Goal: Task Accomplishment & Management: Complete application form

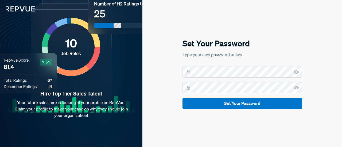
click at [220, 78] on form "Set Your Password" at bounding box center [243, 87] width 120 height 43
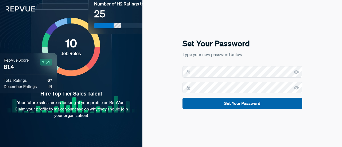
click at [251, 100] on button "Set Your Password" at bounding box center [243, 104] width 120 height 12
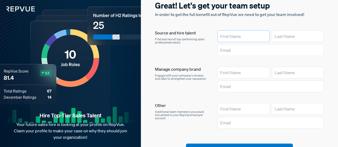
click at [237, 41] on input "text" at bounding box center [244, 36] width 52 height 12
type input "[PERSON_NAME]"
click at [297, 37] on input "text" at bounding box center [298, 36] width 52 height 12
type input "[PERSON_NAME]"
click at [285, 49] on input "text" at bounding box center [271, 50] width 106 height 12
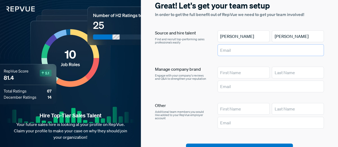
type input "[EMAIL_ADDRESS][DOMAIN_NAME]"
click at [260, 74] on input "text" at bounding box center [244, 73] width 52 height 12
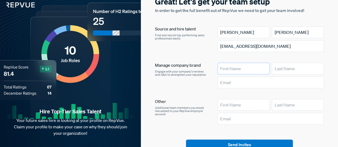
scroll to position [4, 0]
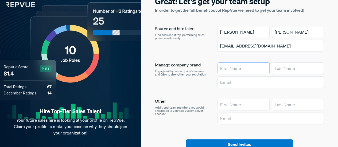
click at [258, 66] on input "text" at bounding box center [244, 69] width 52 height 12
type input "[DEMOGRAPHIC_DATA]"
type input "R"
type input "Bucasas"
click at [282, 83] on input "text" at bounding box center [271, 83] width 106 height 12
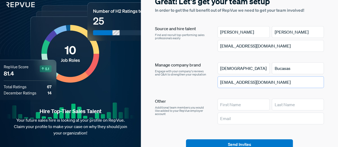
type input "[EMAIL_ADDRESS][DOMAIN_NAME]"
click at [252, 108] on input "text" at bounding box center [244, 105] width 52 height 12
type input "[PERSON_NAME]"
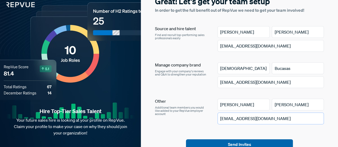
type input "[EMAIL_ADDRESS][DOMAIN_NAME]"
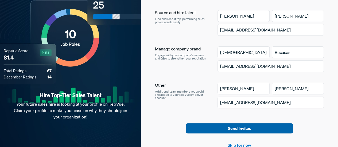
click at [255, 129] on button "Send Invites" at bounding box center [239, 129] width 107 height 10
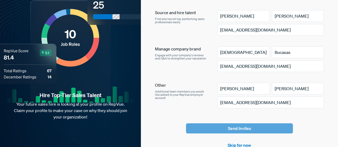
scroll to position [27, 0]
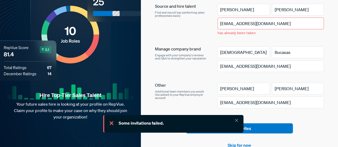
click at [278, 24] on input "[EMAIL_ADDRESS][DOMAIN_NAME]" at bounding box center [271, 24] width 106 height 12
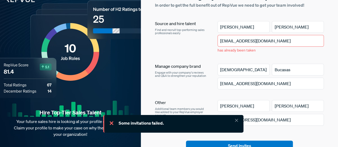
scroll to position [9, 0]
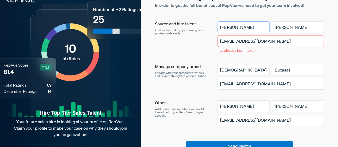
drag, startPoint x: 237, startPoint y: 27, endPoint x: 186, endPoint y: 34, distance: 51.5
drag, startPoint x: 186, startPoint y: 34, endPoint x: 289, endPoint y: 20, distance: 103.9
click at [289, 20] on section "Great! Let's get your team setup In order to get the full benefit out of RepVue…" at bounding box center [239, 78] width 169 height 175
drag, startPoint x: 239, startPoint y: 32, endPoint x: 182, endPoint y: 22, distance: 58.6
click at [182, 22] on article "Source and hire talent Find and recruit top-performing sales professionals easi…" at bounding box center [239, 38] width 169 height 34
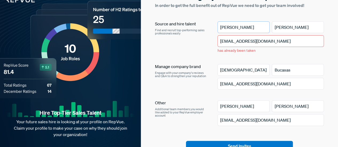
scroll to position [10, 0]
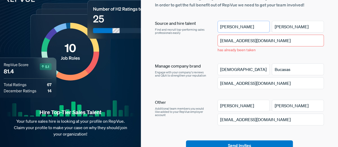
type input "[PERSON_NAME]"
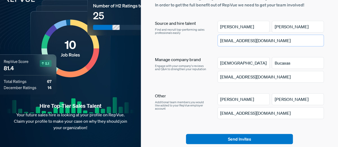
type input "[EMAIL_ADDRESS][DOMAIN_NAME]"
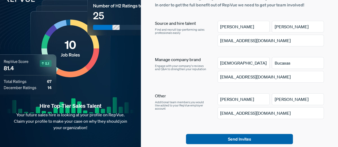
click at [227, 142] on button "Send Invites" at bounding box center [239, 139] width 107 height 10
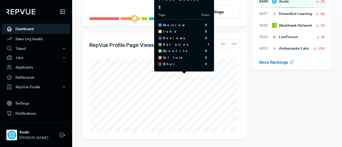
scroll to position [81, 0]
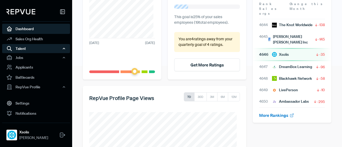
click at [52, 49] on div "Talent" at bounding box center [36, 48] width 68 height 9
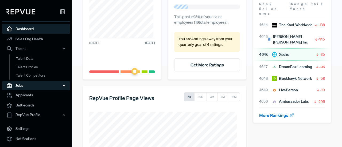
click at [50, 83] on div "Jobs" at bounding box center [36, 85] width 68 height 9
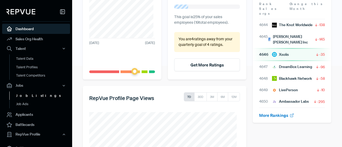
click at [44, 95] on link "Job Listings" at bounding box center [43, 96] width 68 height 9
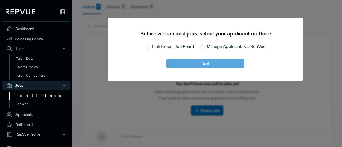
scroll to position [45, 0]
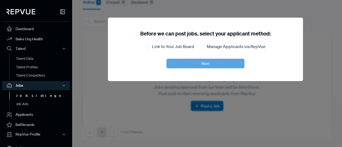
click at [179, 49] on label "Link to Your Job Board" at bounding box center [173, 46] width 42 height 6
click at [150, 49] on input "Link to Your Job Board" at bounding box center [148, 46] width 4 height 4
radio input "true"
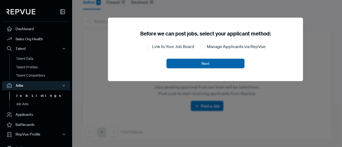
click at [215, 65] on button "Next" at bounding box center [206, 64] width 78 height 10
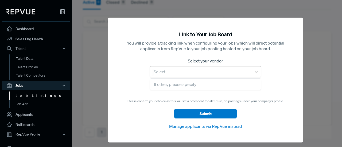
click at [214, 71] on div at bounding box center [201, 71] width 96 height 7
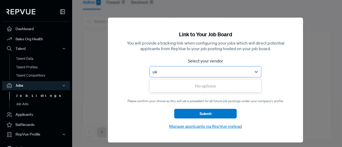
type input "u"
type input "U"
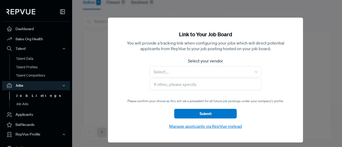
click at [261, 37] on h5 "Link to Your Job Board" at bounding box center [206, 34] width 170 height 8
click at [338, 72] on div at bounding box center [243, 73] width 342 height 147
click at [33, 104] on link "Job Ads" at bounding box center [43, 104] width 68 height 9
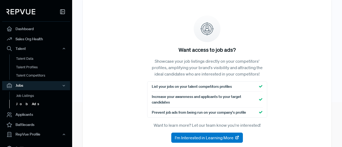
scroll to position [66, 0]
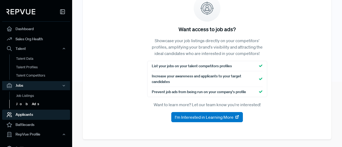
click at [33, 116] on link "Applicants" at bounding box center [36, 115] width 68 height 10
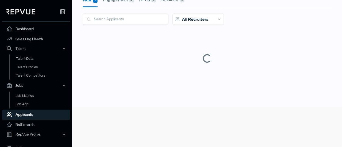
scroll to position [40, 0]
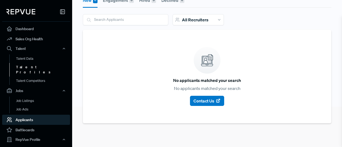
click at [29, 66] on link "Talent Profiles" at bounding box center [43, 70] width 68 height 14
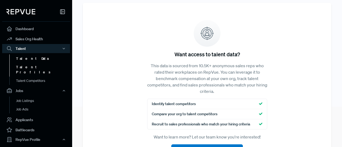
click at [34, 57] on link "Talent Data" at bounding box center [43, 59] width 68 height 9
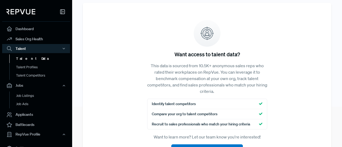
scroll to position [73, 0]
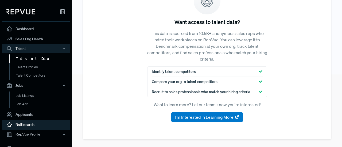
click at [35, 126] on link "Battlecards" at bounding box center [36, 125] width 68 height 10
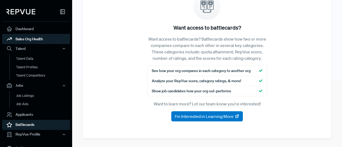
click at [47, 37] on link "Sales Org Health" at bounding box center [36, 39] width 68 height 10
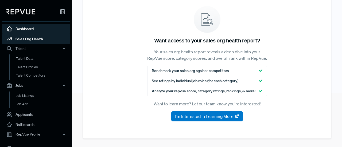
click at [46, 26] on link "Dashboard" at bounding box center [36, 29] width 68 height 10
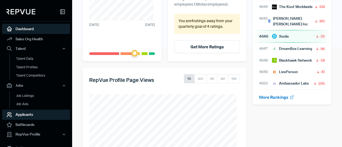
scroll to position [135, 0]
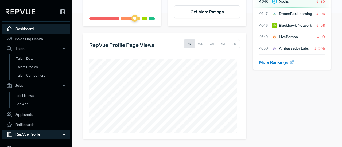
click at [55, 131] on div "RepVue Profile" at bounding box center [36, 134] width 68 height 9
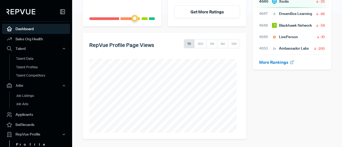
click at [33, 144] on link "Profile Overview" at bounding box center [43, 148] width 68 height 14
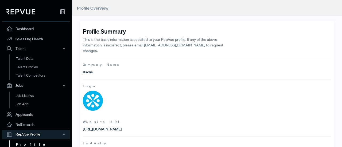
scroll to position [158, 0]
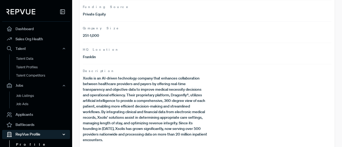
click at [66, 135] on icon "button" at bounding box center [64, 135] width 4 height 4
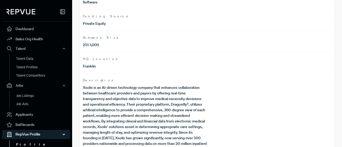
click at [62, 135] on icon "button" at bounding box center [64, 135] width 4 height 4
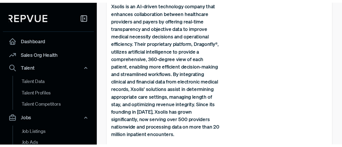
scroll to position [158, 0]
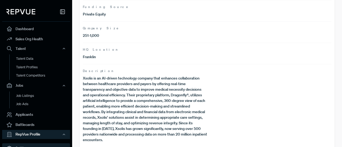
click at [8, 147] on use at bounding box center [9, 148] width 4 height 5
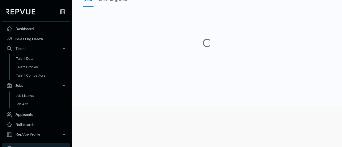
scroll to position [40, 0]
